Goal: Information Seeking & Learning: Check status

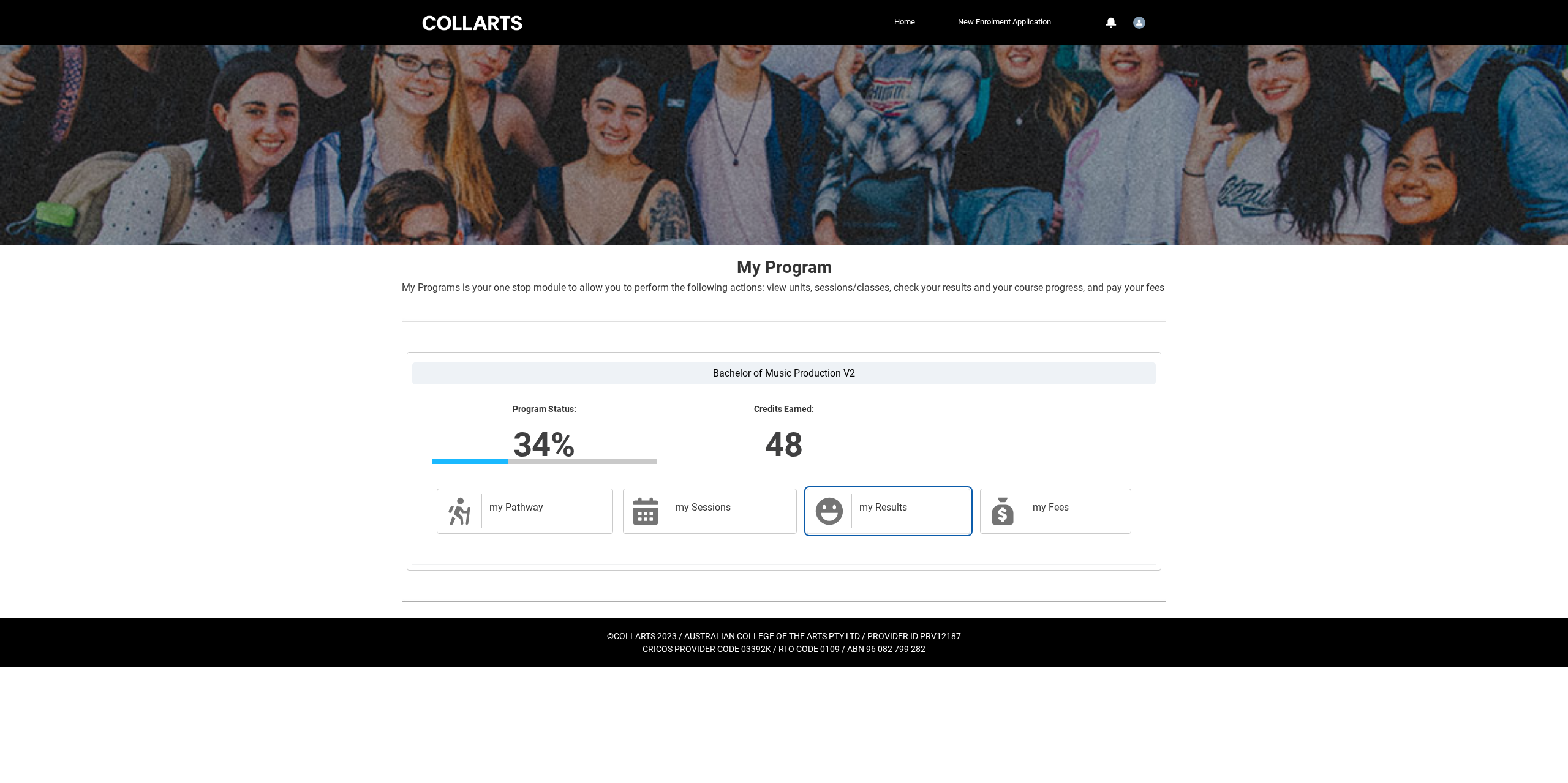
click at [908, 529] on div "my Results" at bounding box center [908, 511] width 114 height 35
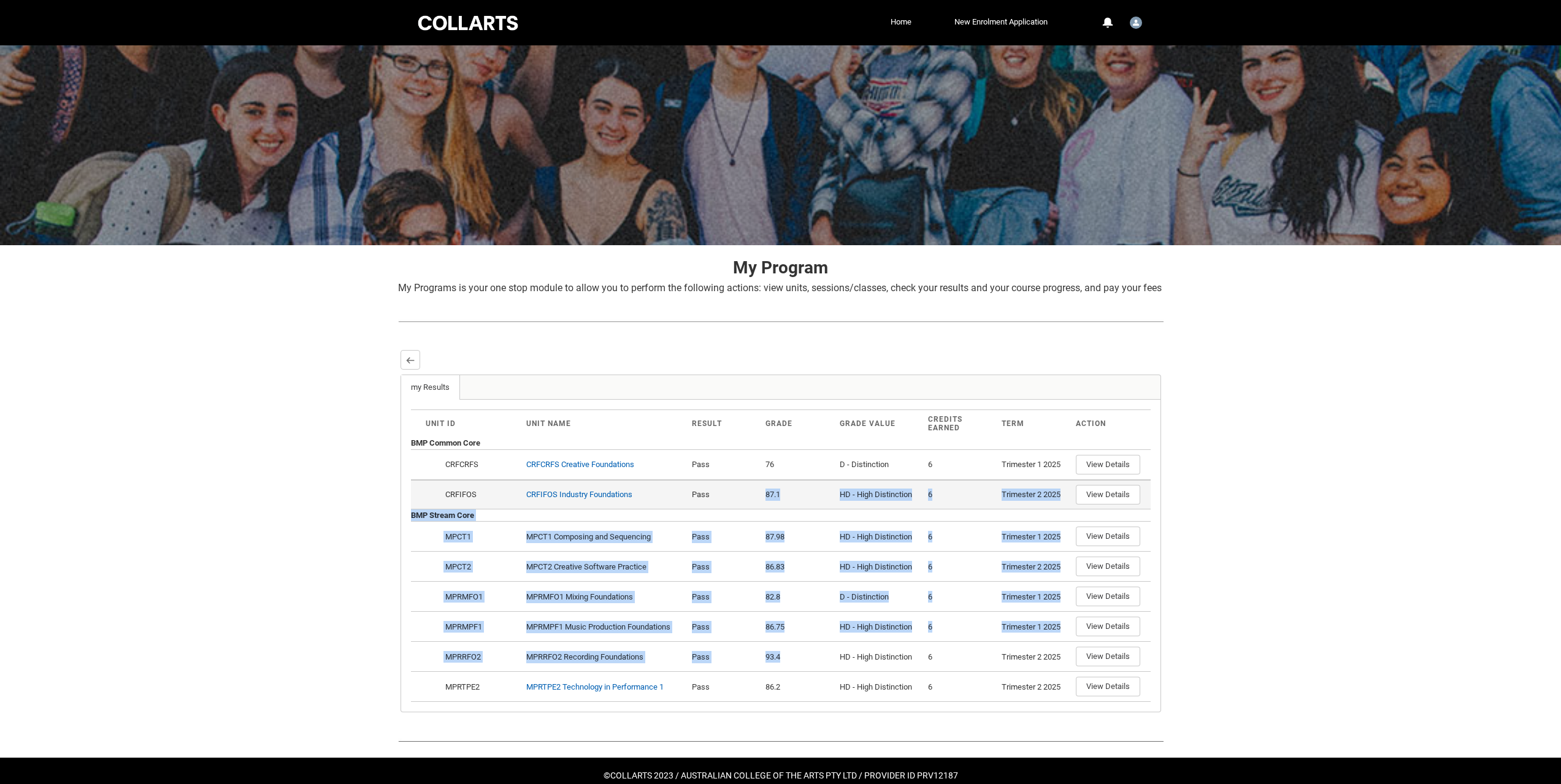
drag, startPoint x: 781, startPoint y: 674, endPoint x: 754, endPoint y: 499, distance: 177.1
click at [760, 501] on tbody "BMP Common Core Close Confirm Action Cancel Confirm Show Options CRFCRFS Requir…" at bounding box center [780, 569] width 740 height 265
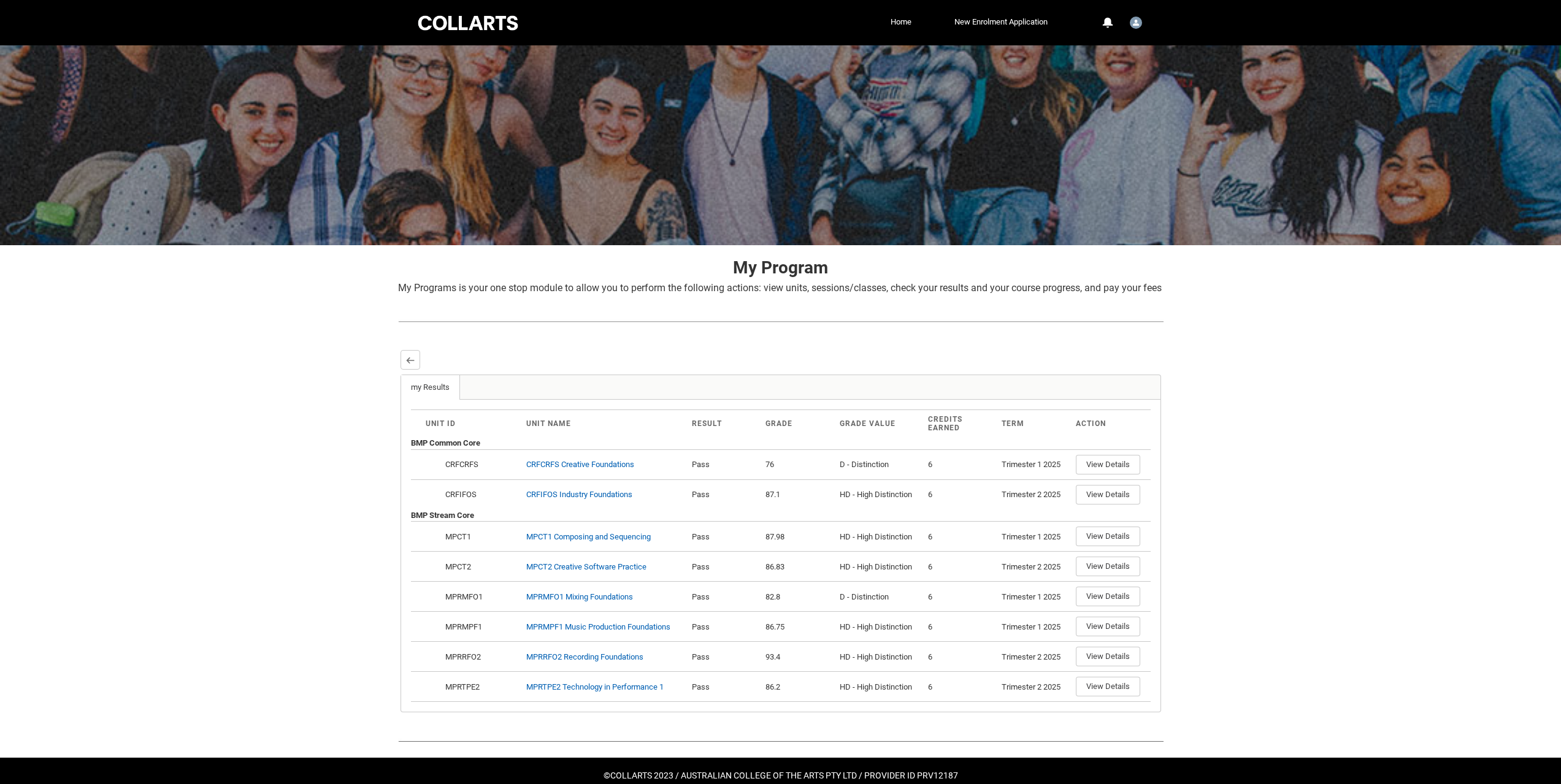
click at [202, 477] on div "Skip to Main Content Collarts Education Community Home New Enrolment Applicatio…" at bounding box center [780, 403] width 1561 height 807
drag, startPoint x: 762, startPoint y: 514, endPoint x: 782, endPoint y: 507, distance: 21.2
click at [782, 507] on td "87.1" at bounding box center [797, 495] width 74 height 30
click at [1248, 570] on div "Skip to Main Content Collarts Education Community Home New Enrolment Applicatio…" at bounding box center [780, 403] width 1561 height 807
click at [1088, 505] on button "View Details" at bounding box center [1107, 495] width 64 height 20
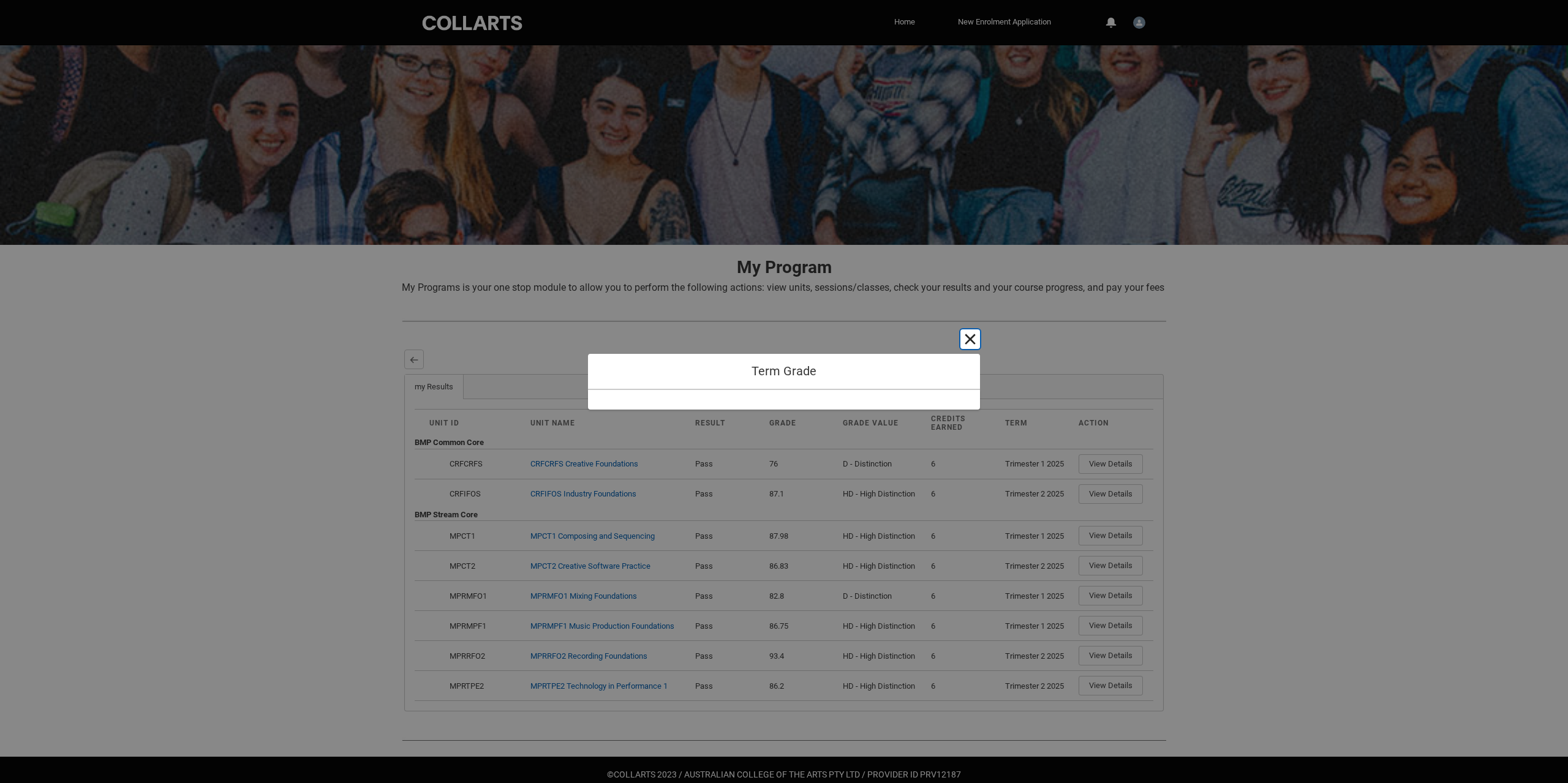
click at [972, 336] on button "Cancel and close" at bounding box center [970, 339] width 20 height 20
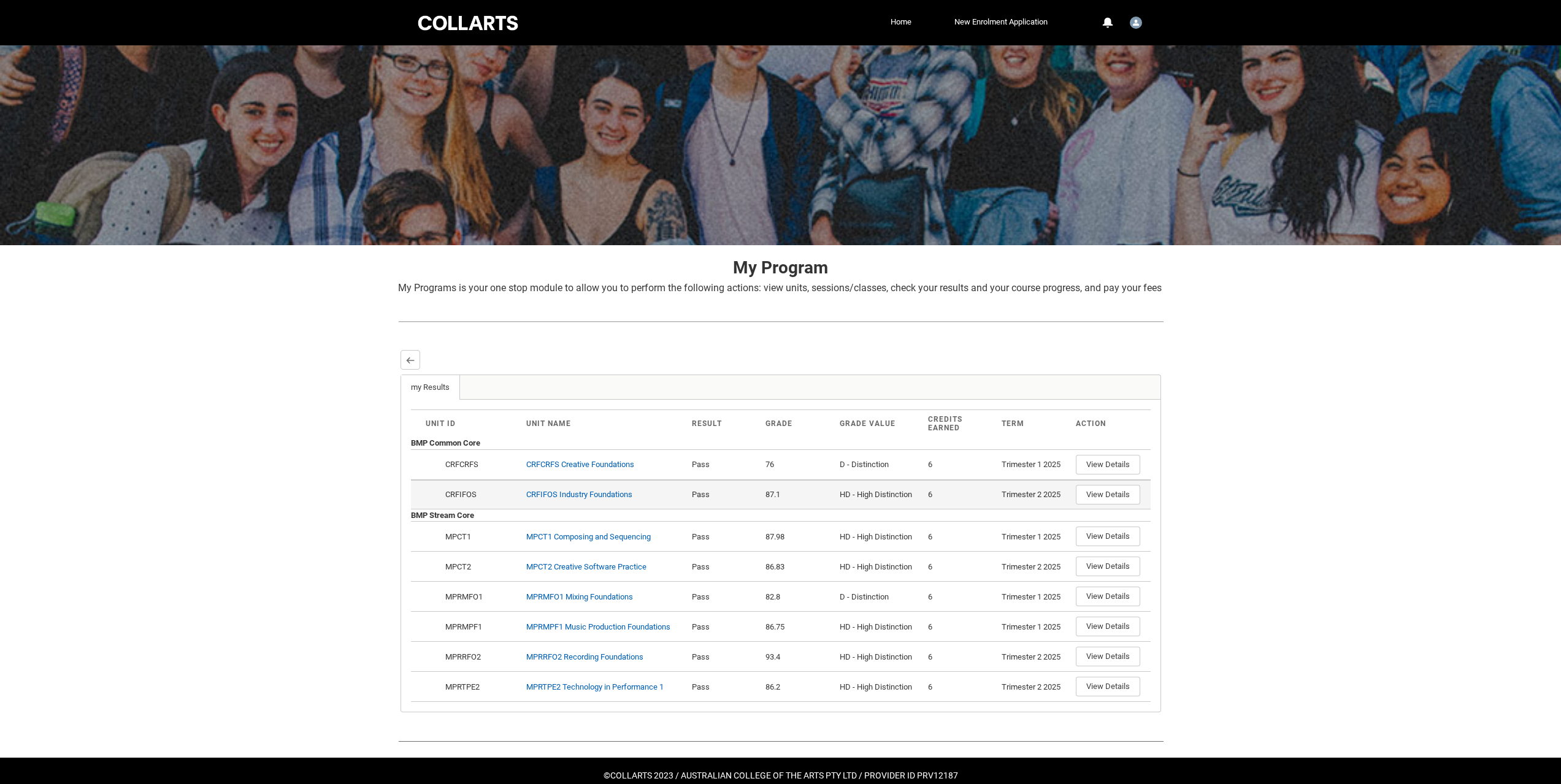
click at [1113, 499] on td "View Details" at bounding box center [1110, 495] width 80 height 30
click at [1105, 505] on button "View Details" at bounding box center [1107, 495] width 64 height 20
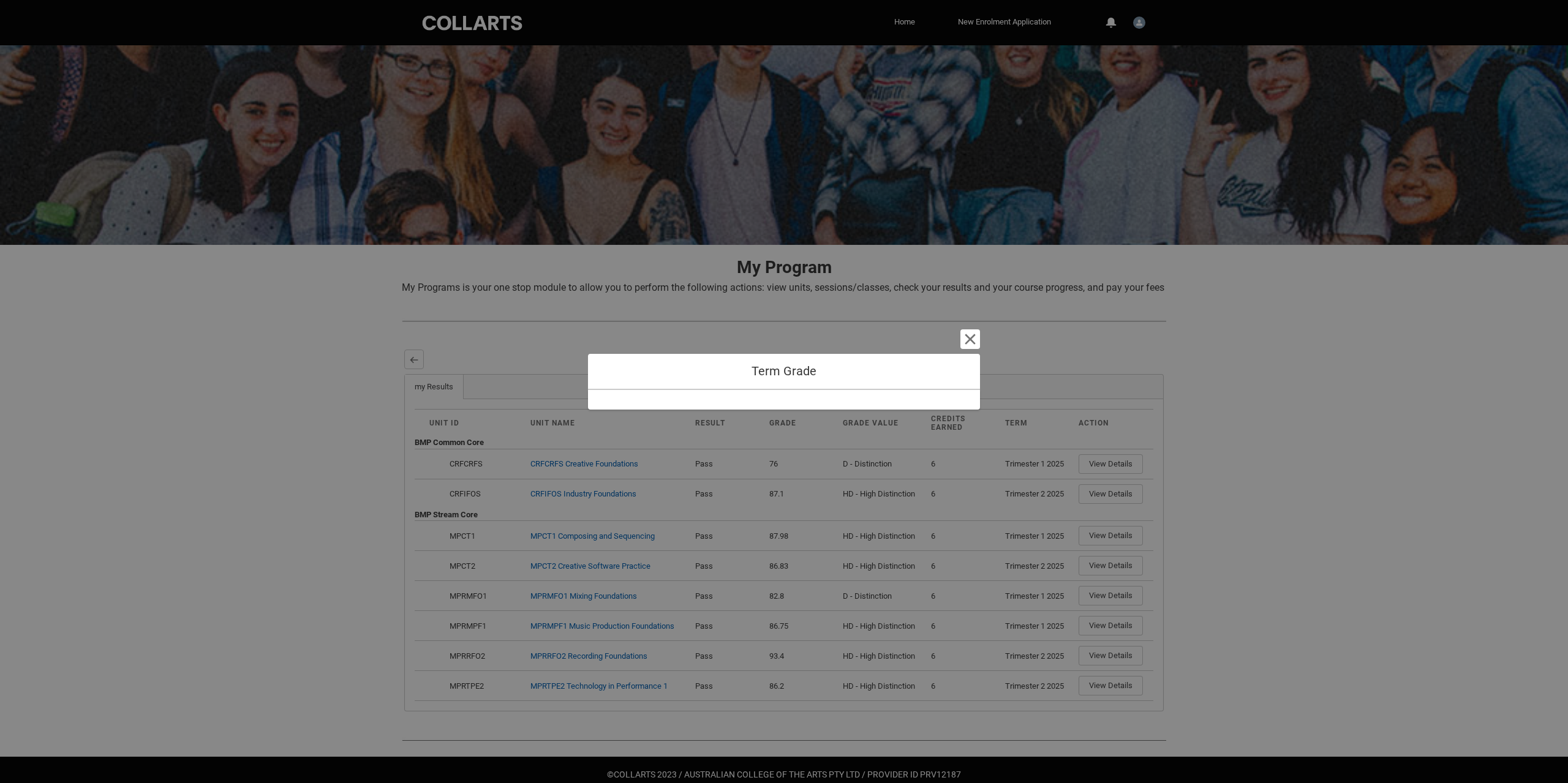
drag, startPoint x: 797, startPoint y: 390, endPoint x: 997, endPoint y: 364, distance: 201.7
click at [801, 389] on div "Term Grade Cancel and close" at bounding box center [784, 391] width 392 height 783
drag, startPoint x: 1046, startPoint y: 358, endPoint x: 1010, endPoint y: 350, distance: 36.9
click at [1024, 353] on div "Term Grade Cancel and close" at bounding box center [784, 391] width 1568 height 783
click at [973, 338] on button "Cancel and close" at bounding box center [970, 339] width 20 height 20
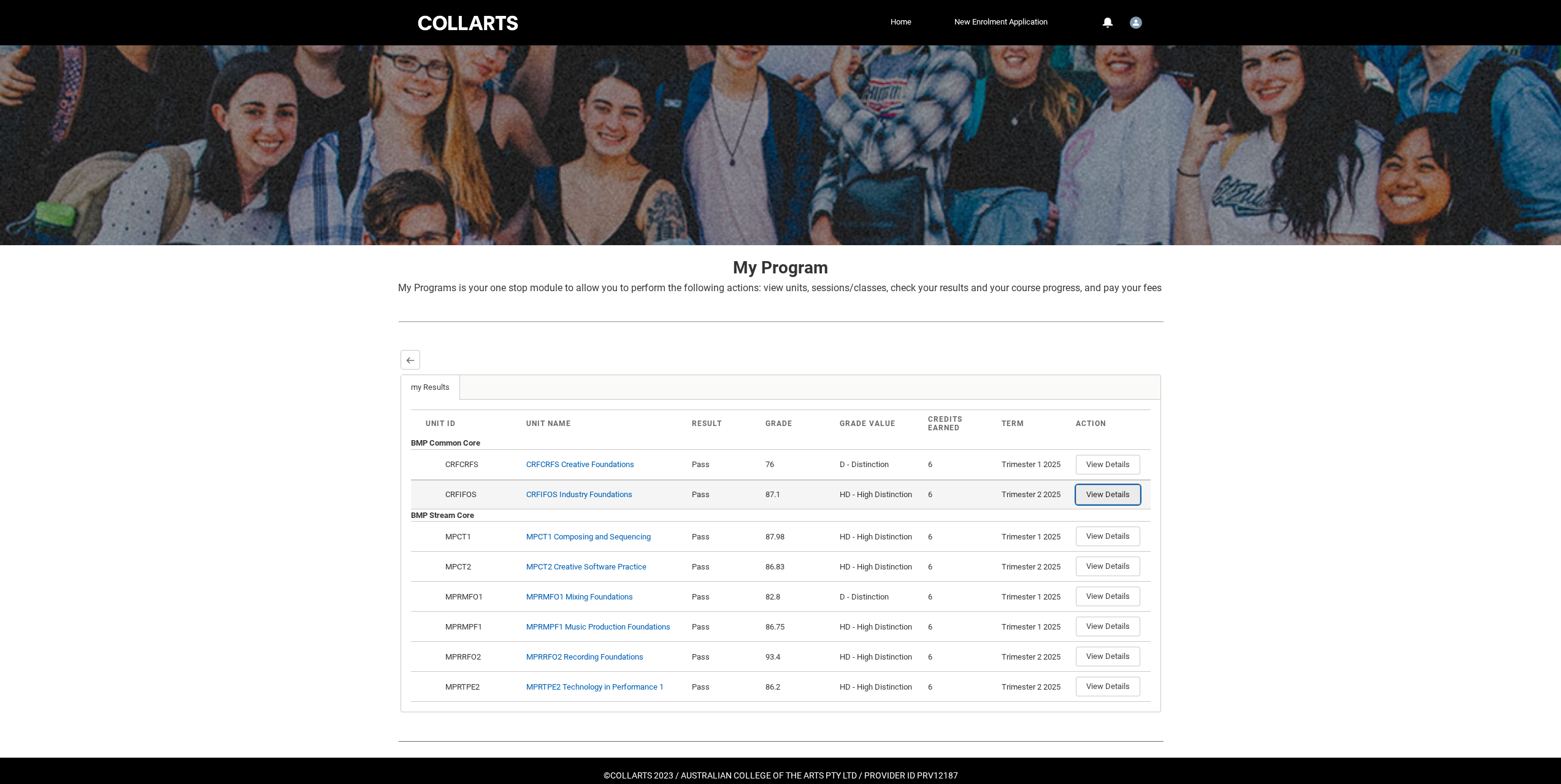
drag, startPoint x: 1095, startPoint y: 534, endPoint x: 889, endPoint y: 497, distance: 209.3
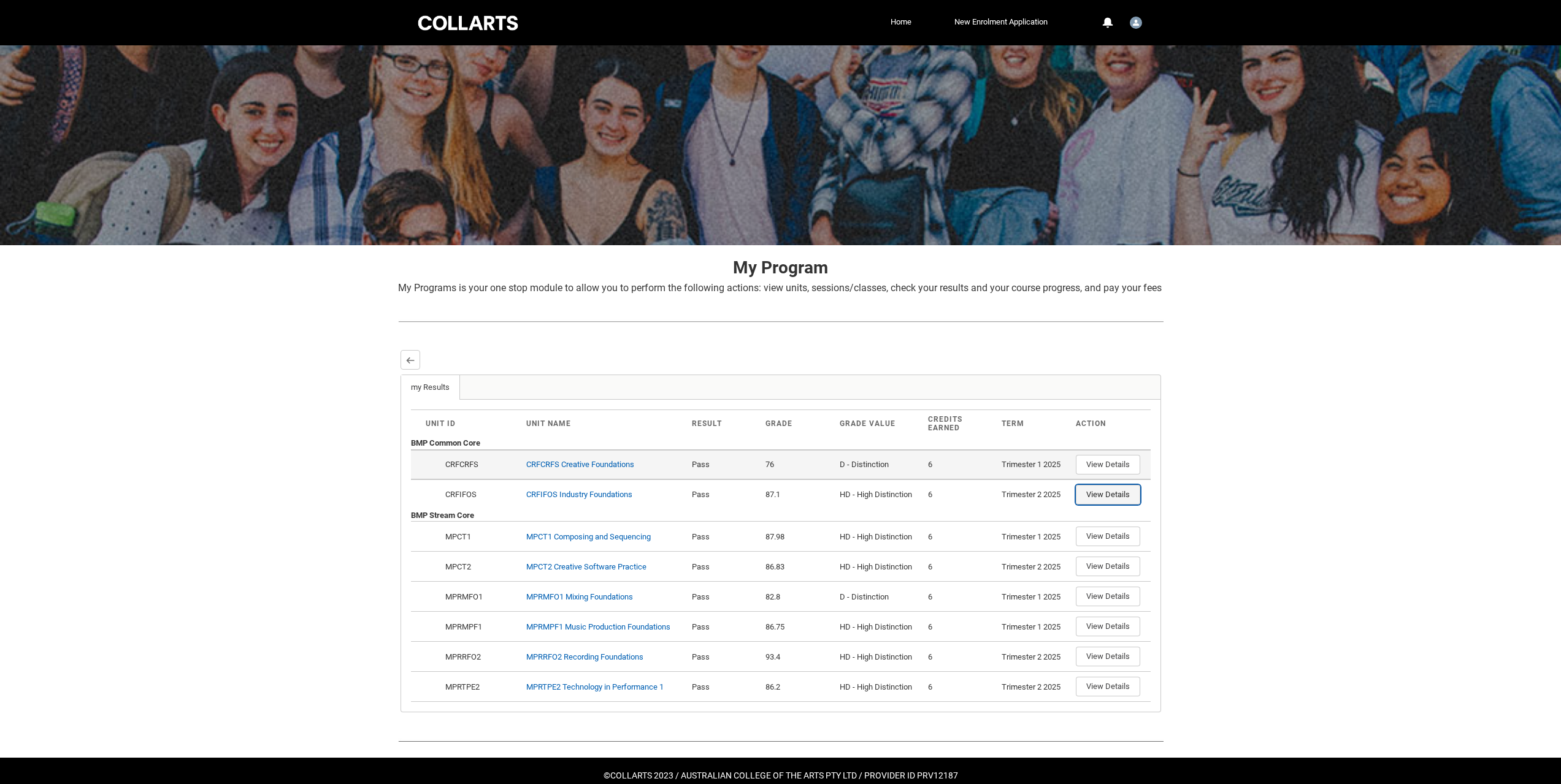
drag, startPoint x: 1092, startPoint y: 503, endPoint x: 481, endPoint y: 477, distance: 611.6
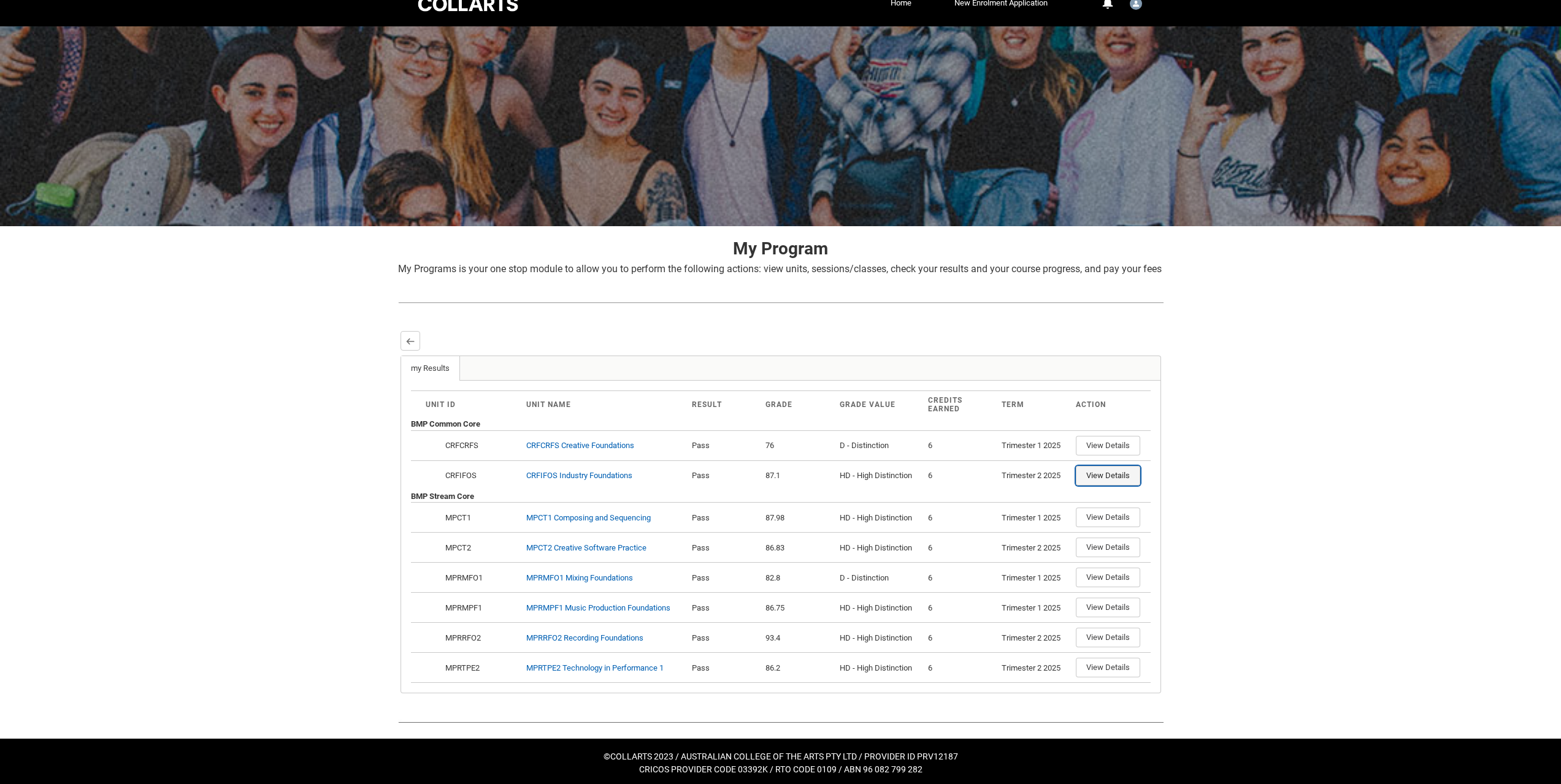
scroll to position [38, 0]
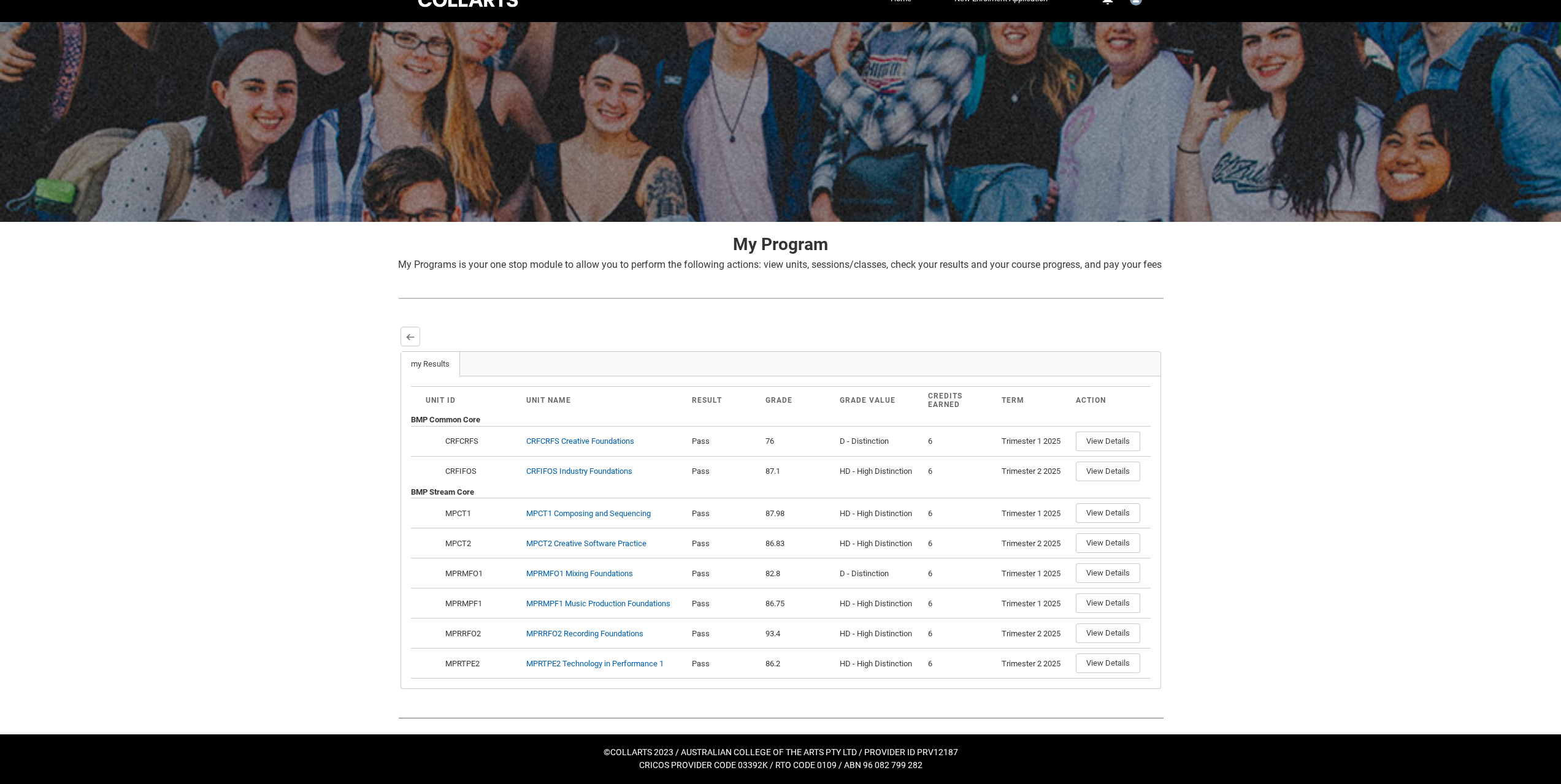
click at [1303, 467] on div "Skip to Main Content Collarts Education Community Home New Enrolment Applicatio…" at bounding box center [780, 380] width 1561 height 807
